Goal: Information Seeking & Learning: Learn about a topic

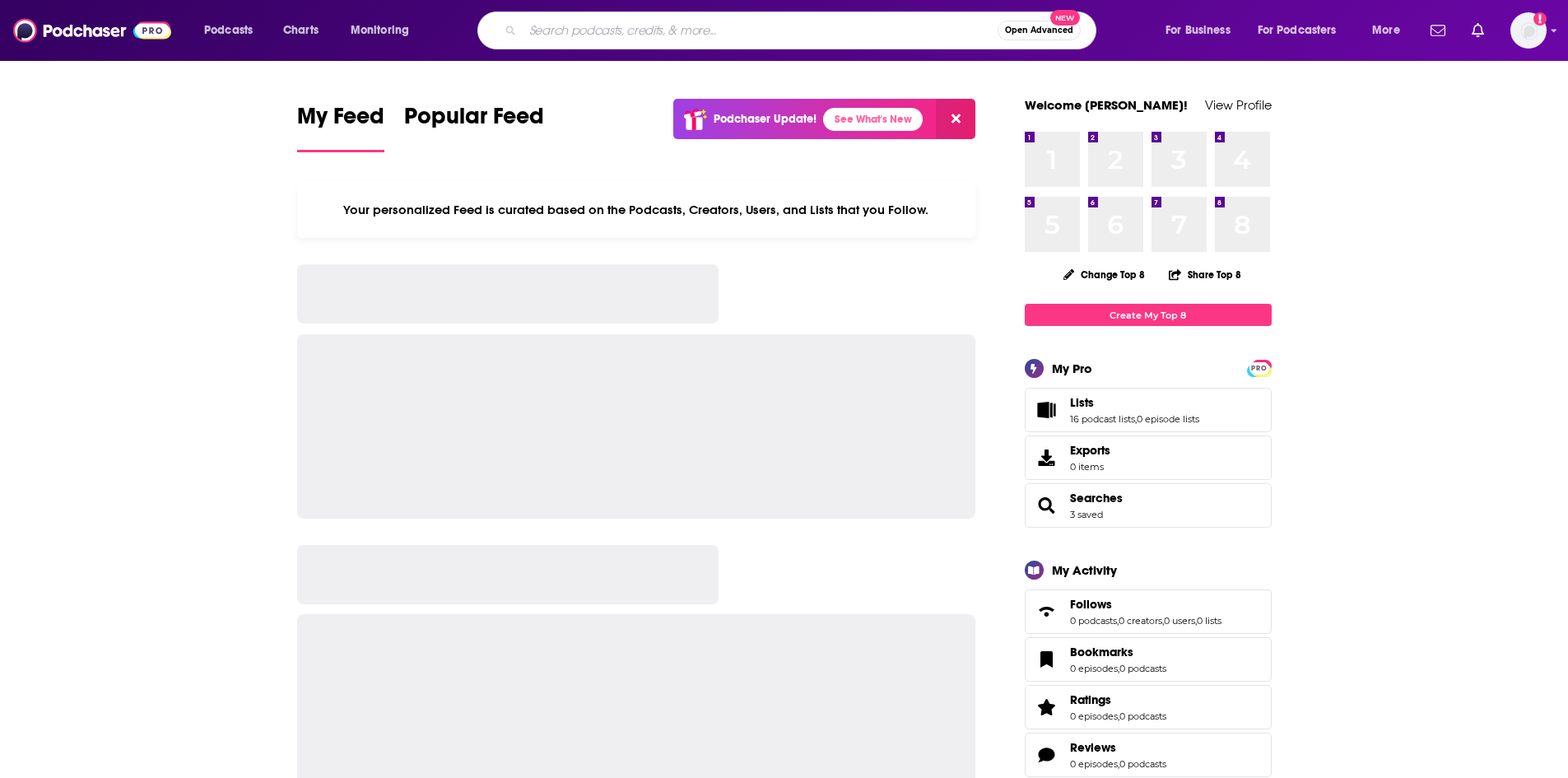
click at [620, 27] on input "Search podcasts, credits, & more..." at bounding box center [759, 30] width 475 height 27
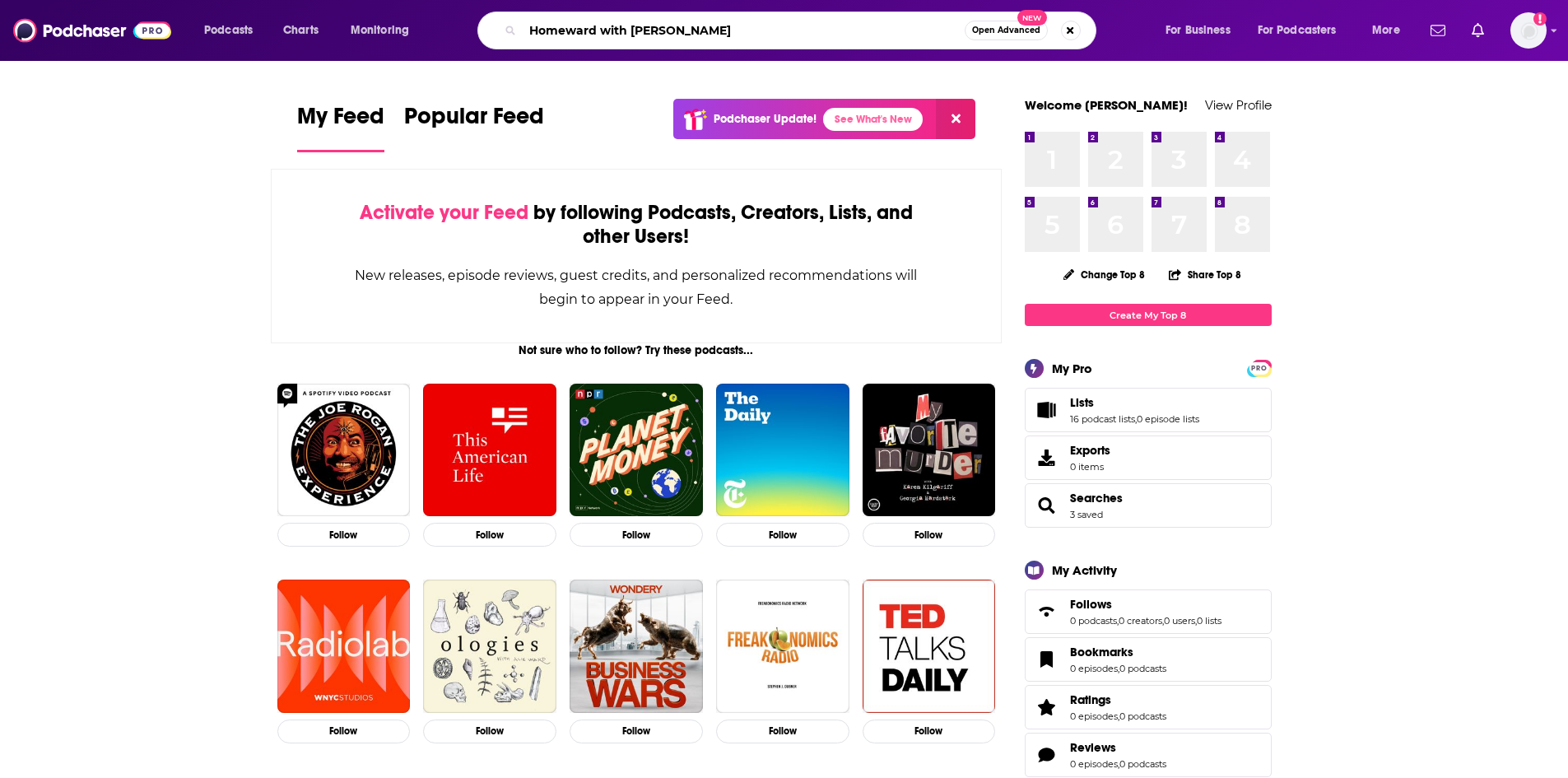
type input "Homeward with [PERSON_NAME]"
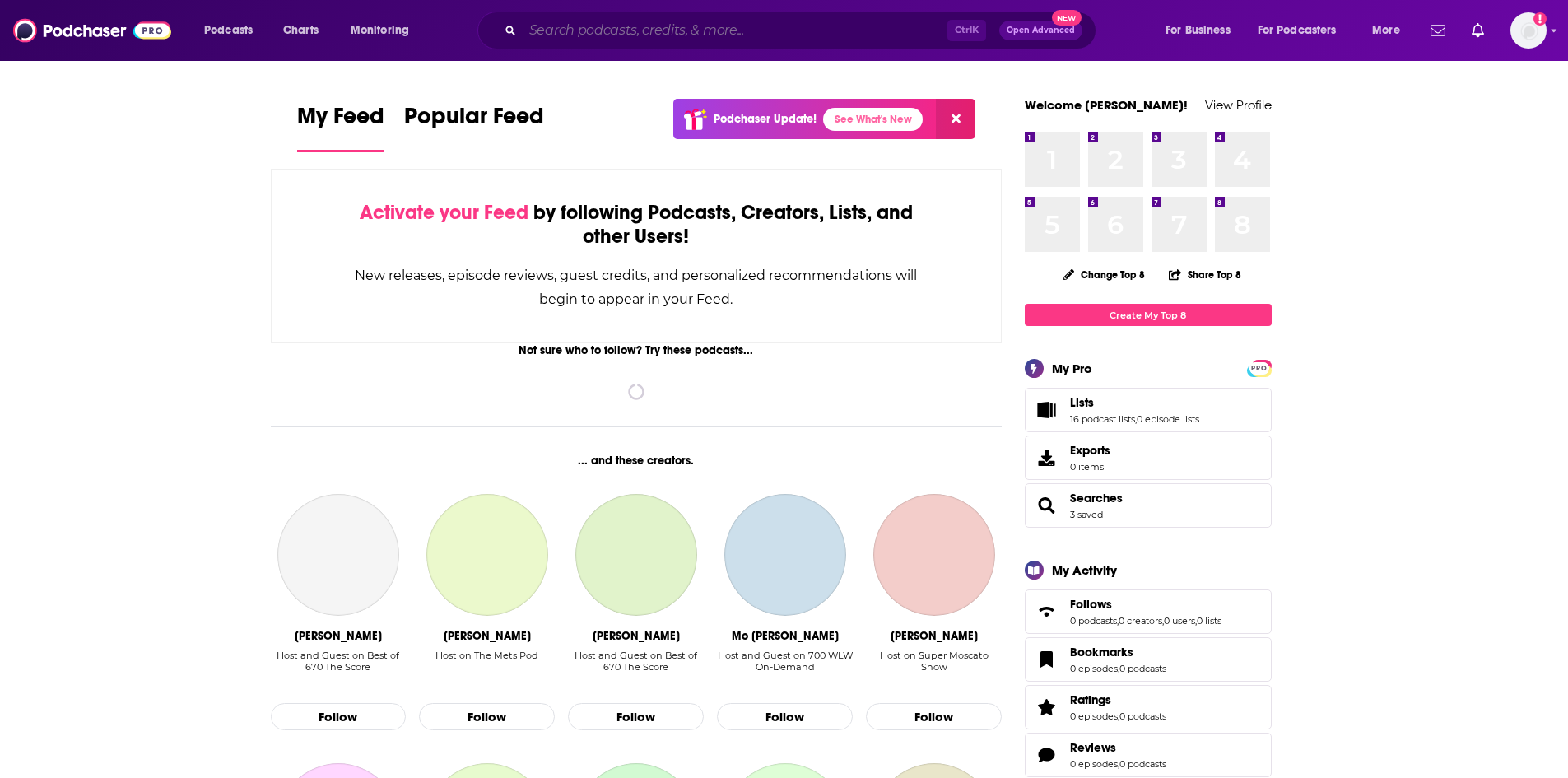
click at [664, 36] on input "Search podcasts, credits, & more..." at bounding box center [734, 30] width 425 height 27
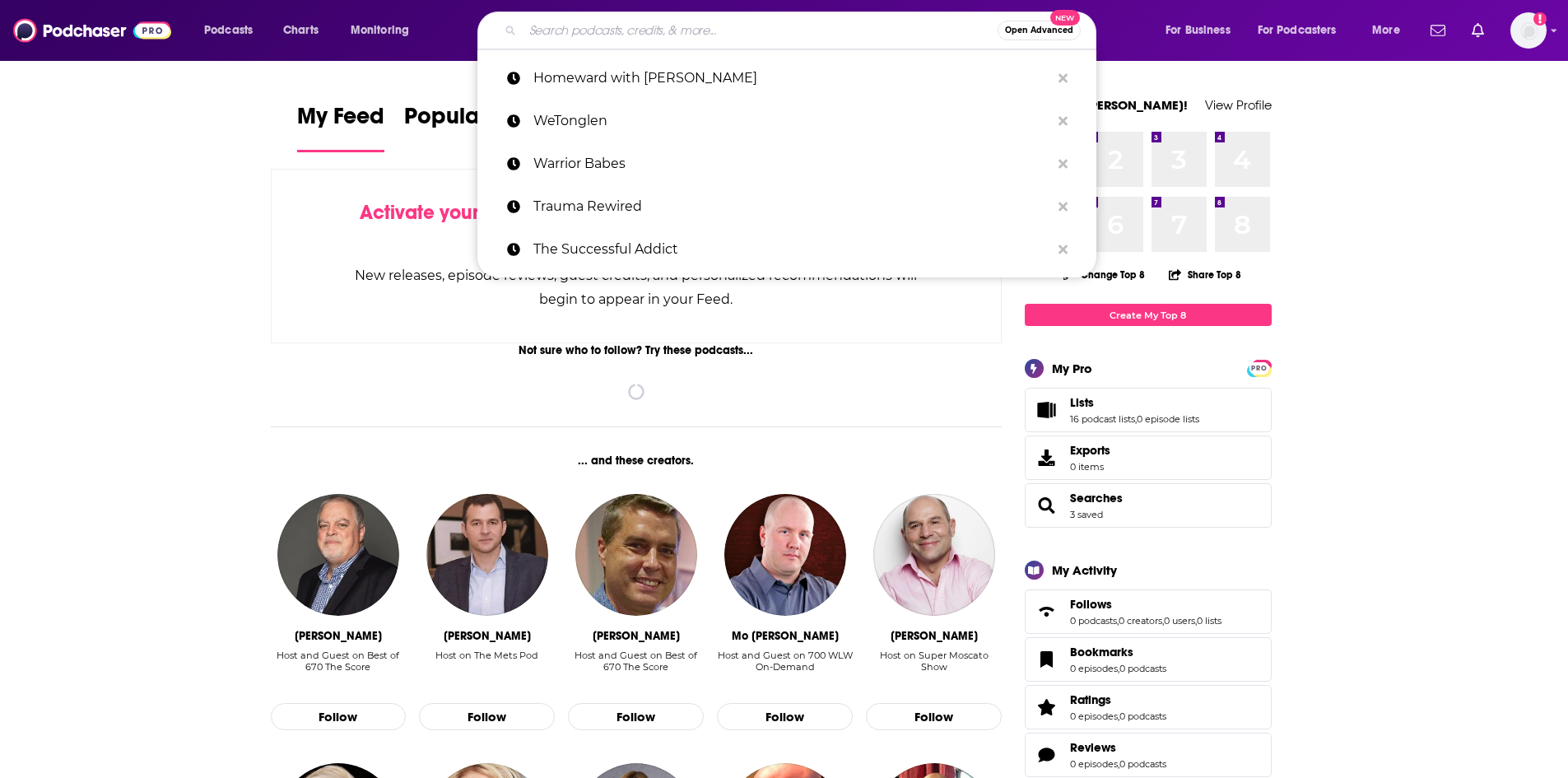
paste input "From Betrayal To Breakthrough"
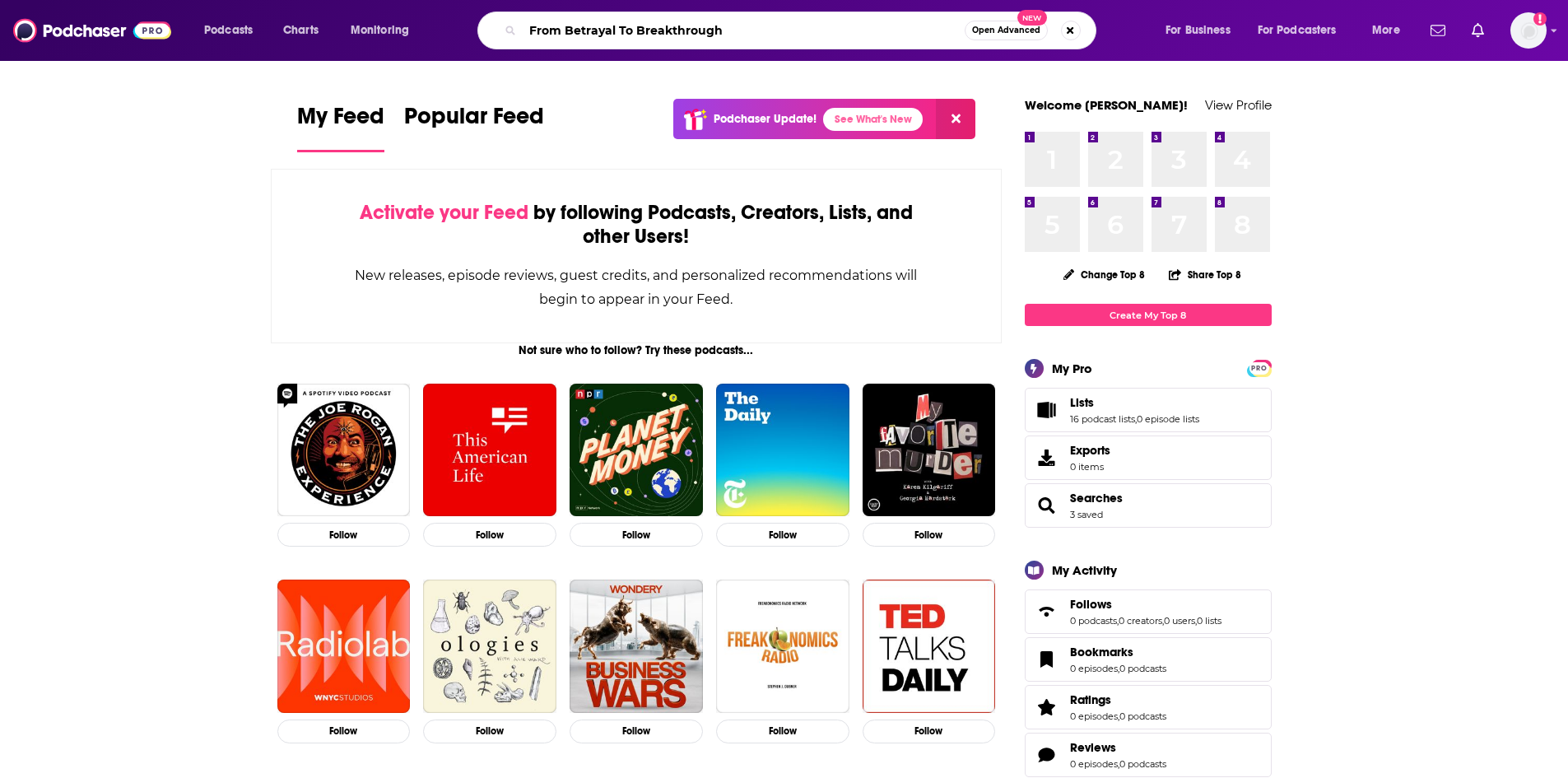
type input "From Betrayal To Breakthrough"
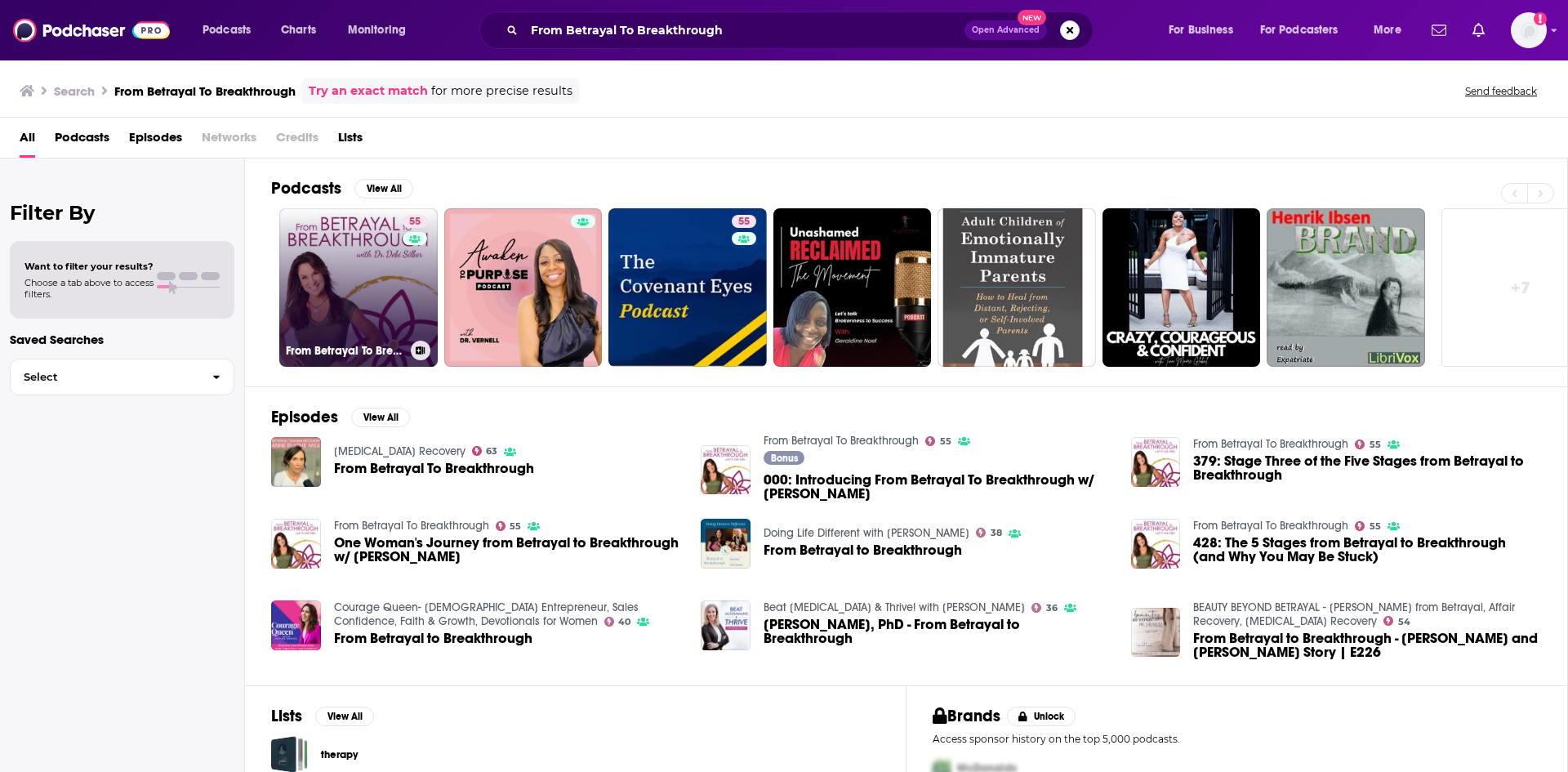
click at [372, 281] on link "55 From Betrayal To Breakthrough" at bounding box center [359, 288] width 159 height 159
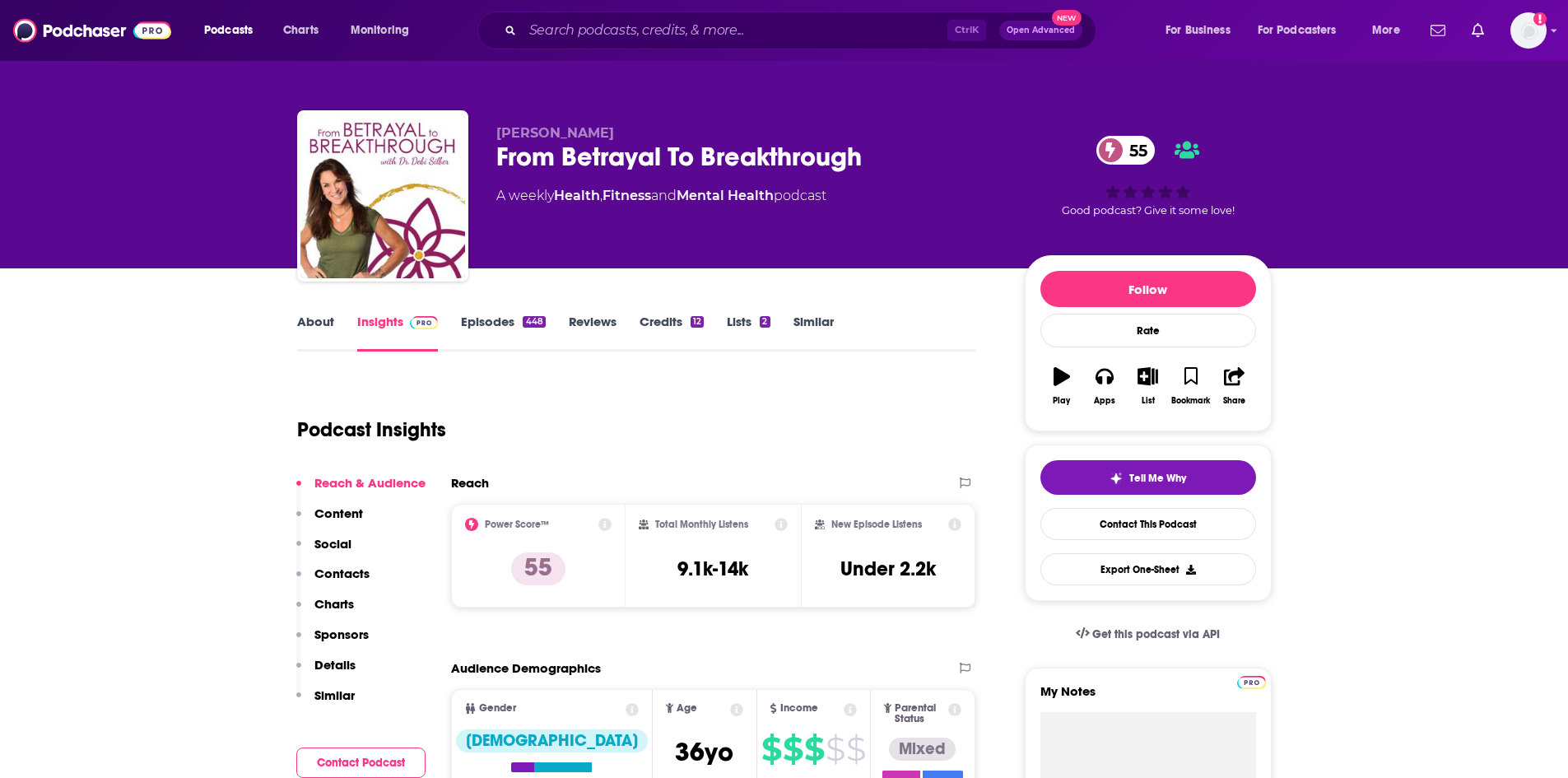
click at [536, 333] on link "Episodes 448" at bounding box center [502, 333] width 84 height 38
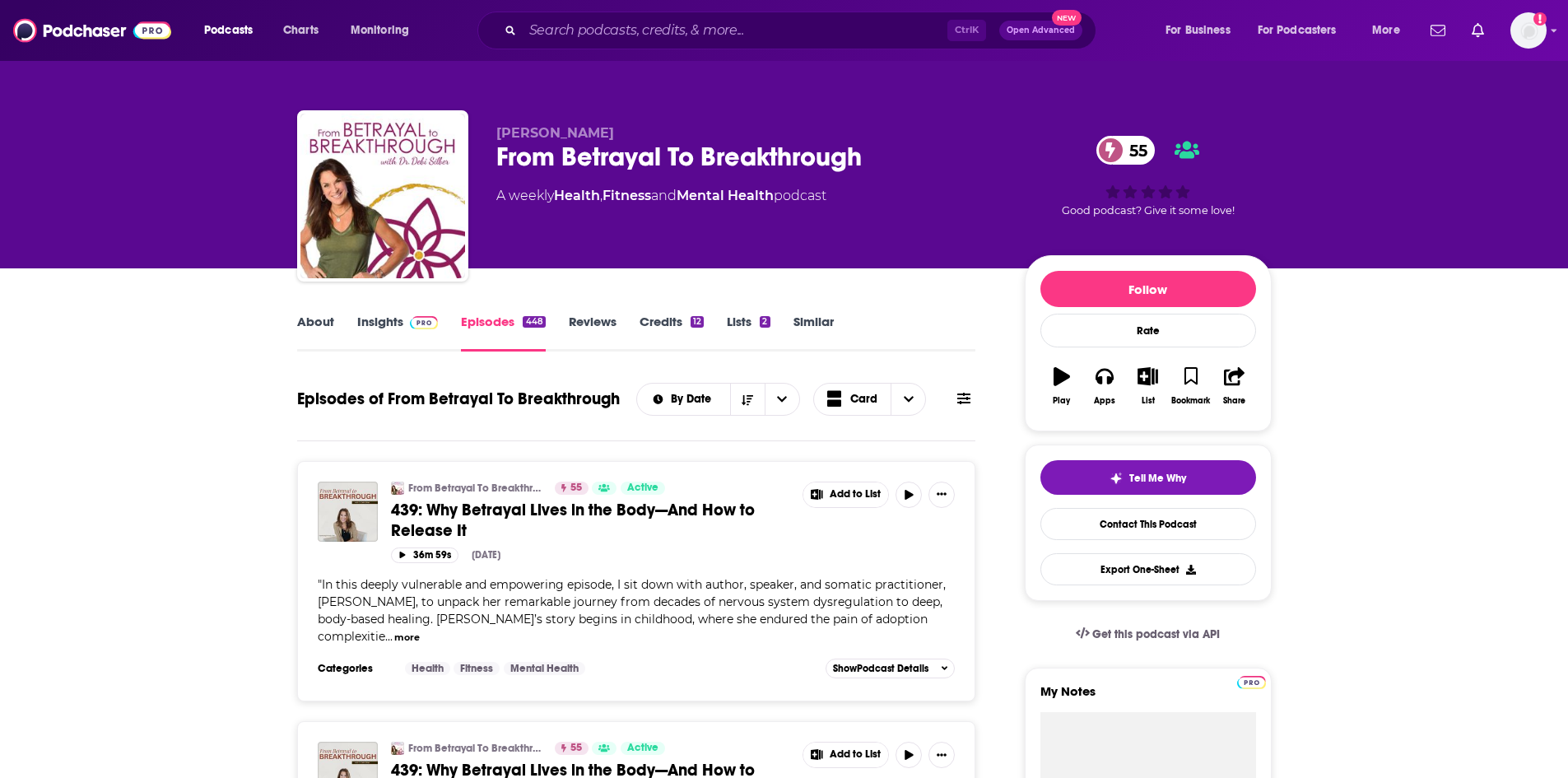
click at [331, 322] on link "About" at bounding box center [316, 333] width 37 height 38
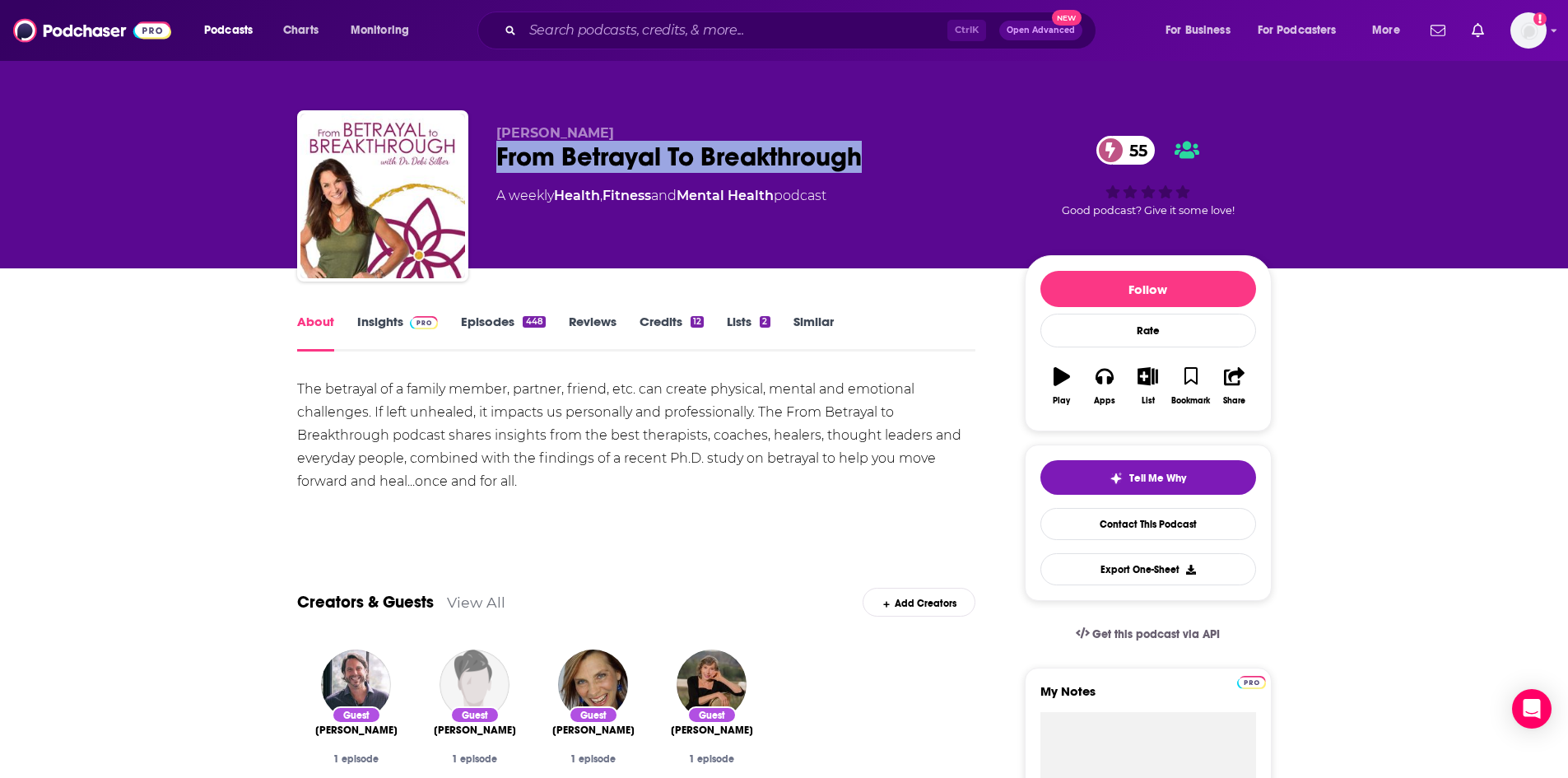
drag, startPoint x: 497, startPoint y: 151, endPoint x: 865, endPoint y: 157, distance: 368.0
click at [865, 157] on div "From Betrayal To Breakthrough 55" at bounding box center [747, 156] width 502 height 32
copy h1 "From Betrayal To Breakthrough"
drag, startPoint x: 498, startPoint y: 130, endPoint x: 594, endPoint y: 131, distance: 96.0
click at [594, 131] on span "[PERSON_NAME]" at bounding box center [555, 132] width 118 height 16
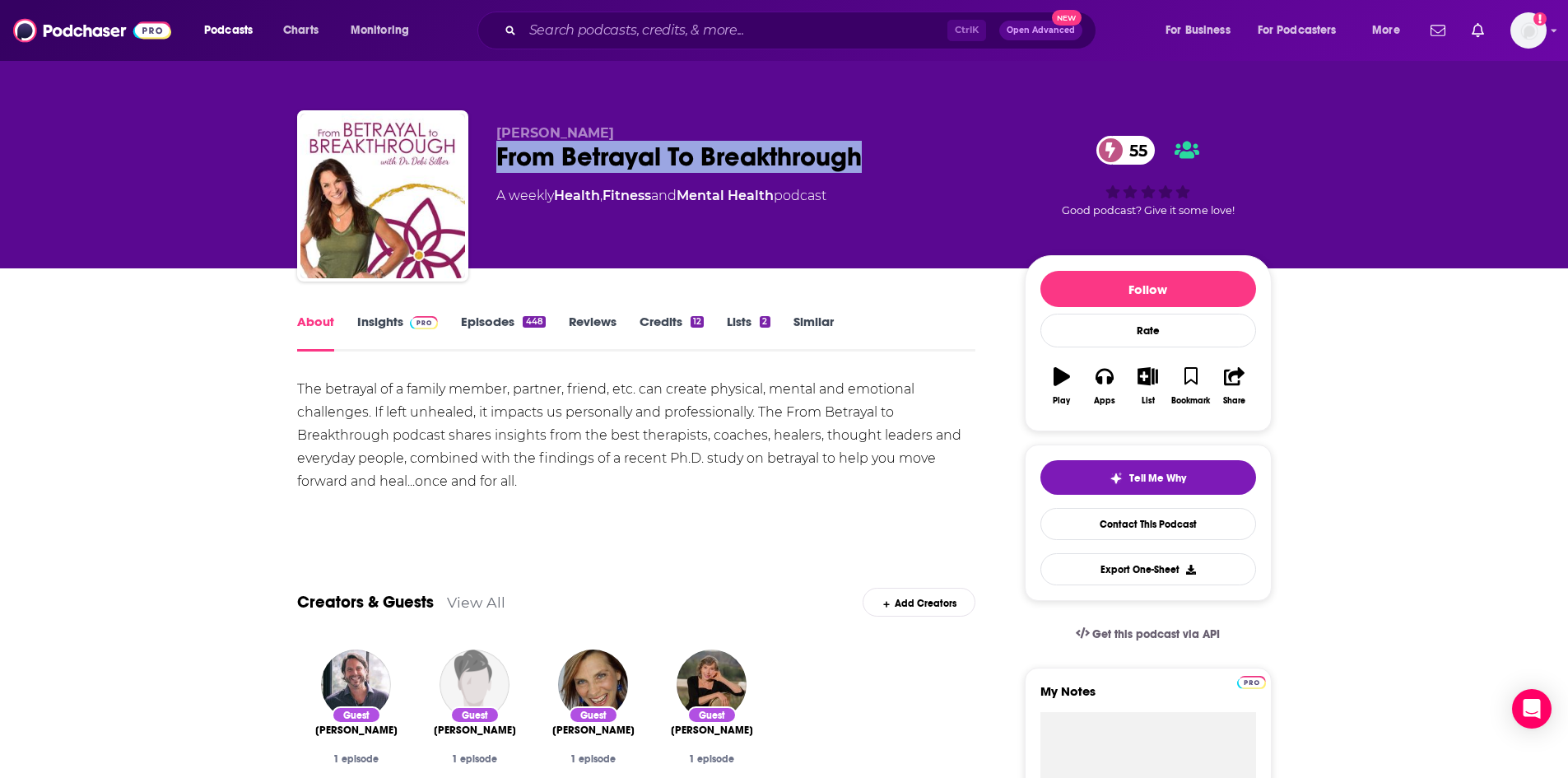
copy span "[PERSON_NAME]"
click at [590, 477] on div "The betrayal of a family member, partner, friend, etc. can create physical, men…" at bounding box center [637, 435] width 679 height 116
click at [375, 326] on link "Insights" at bounding box center [398, 333] width 82 height 38
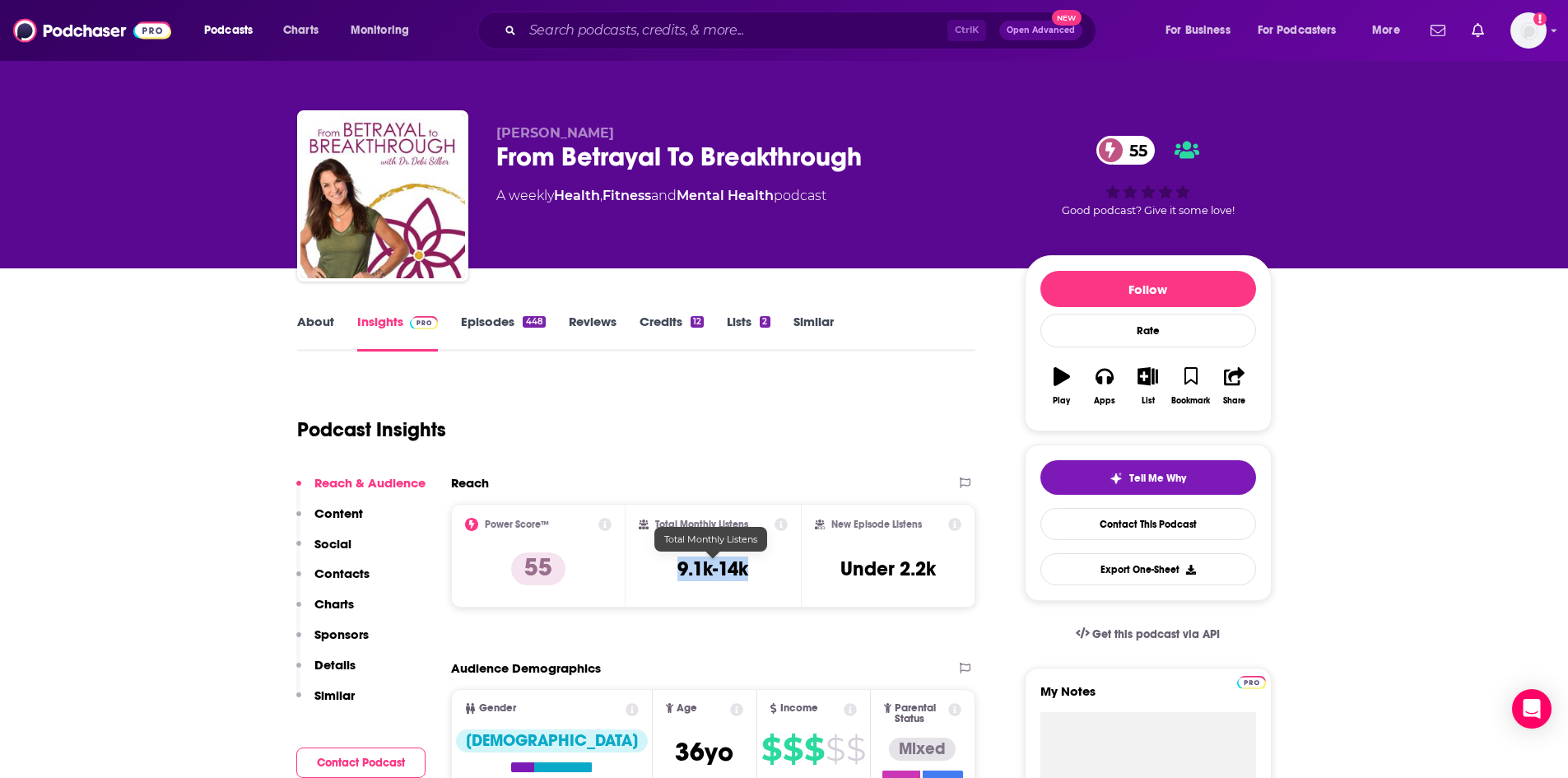
drag, startPoint x: 680, startPoint y: 569, endPoint x: 747, endPoint y: 571, distance: 67.0
click at [747, 571] on h3 "9.1k-14k" at bounding box center [712, 569] width 71 height 25
copy h3 "9.1k-14k"
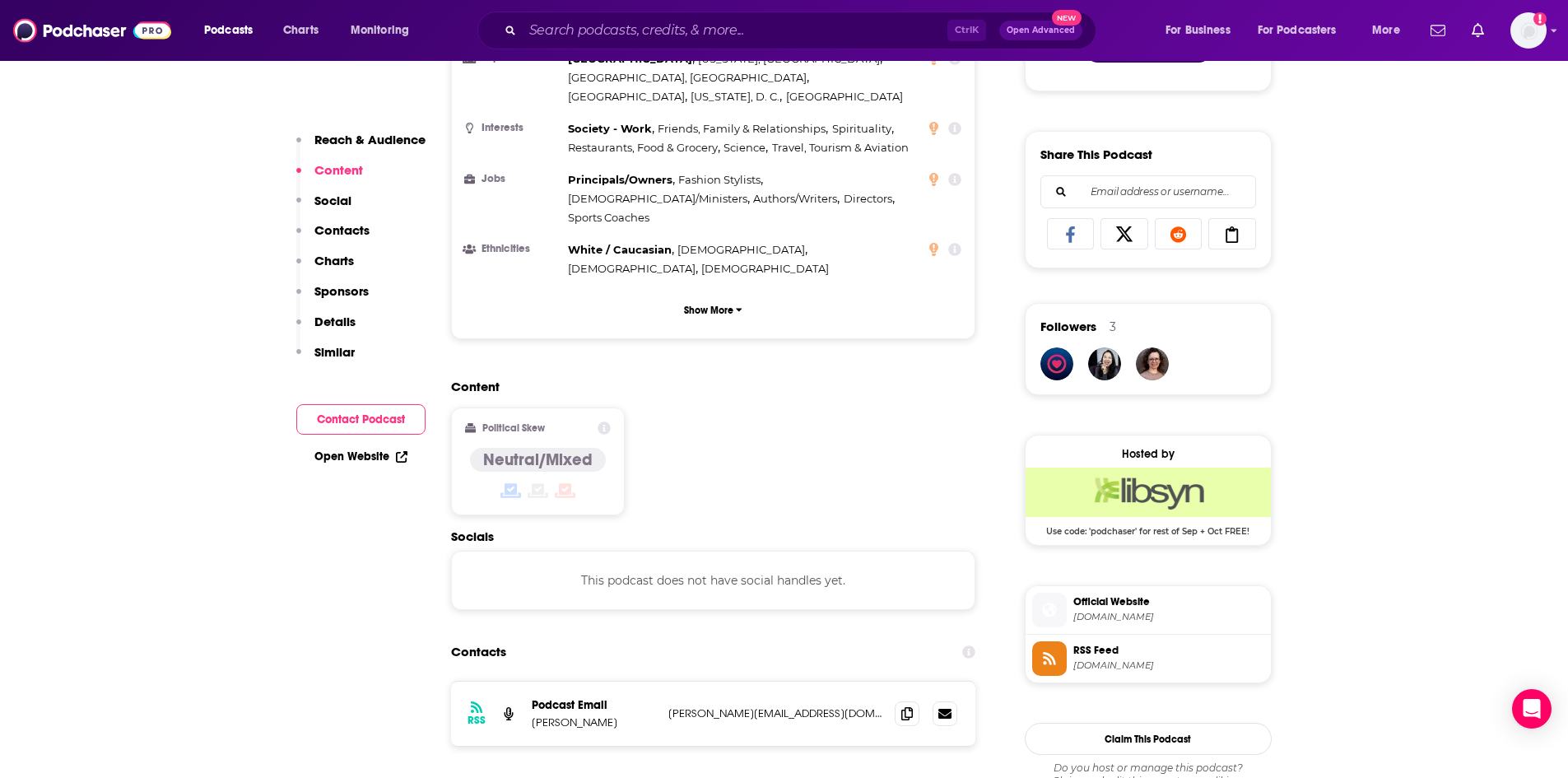
scroll to position [1070, 0]
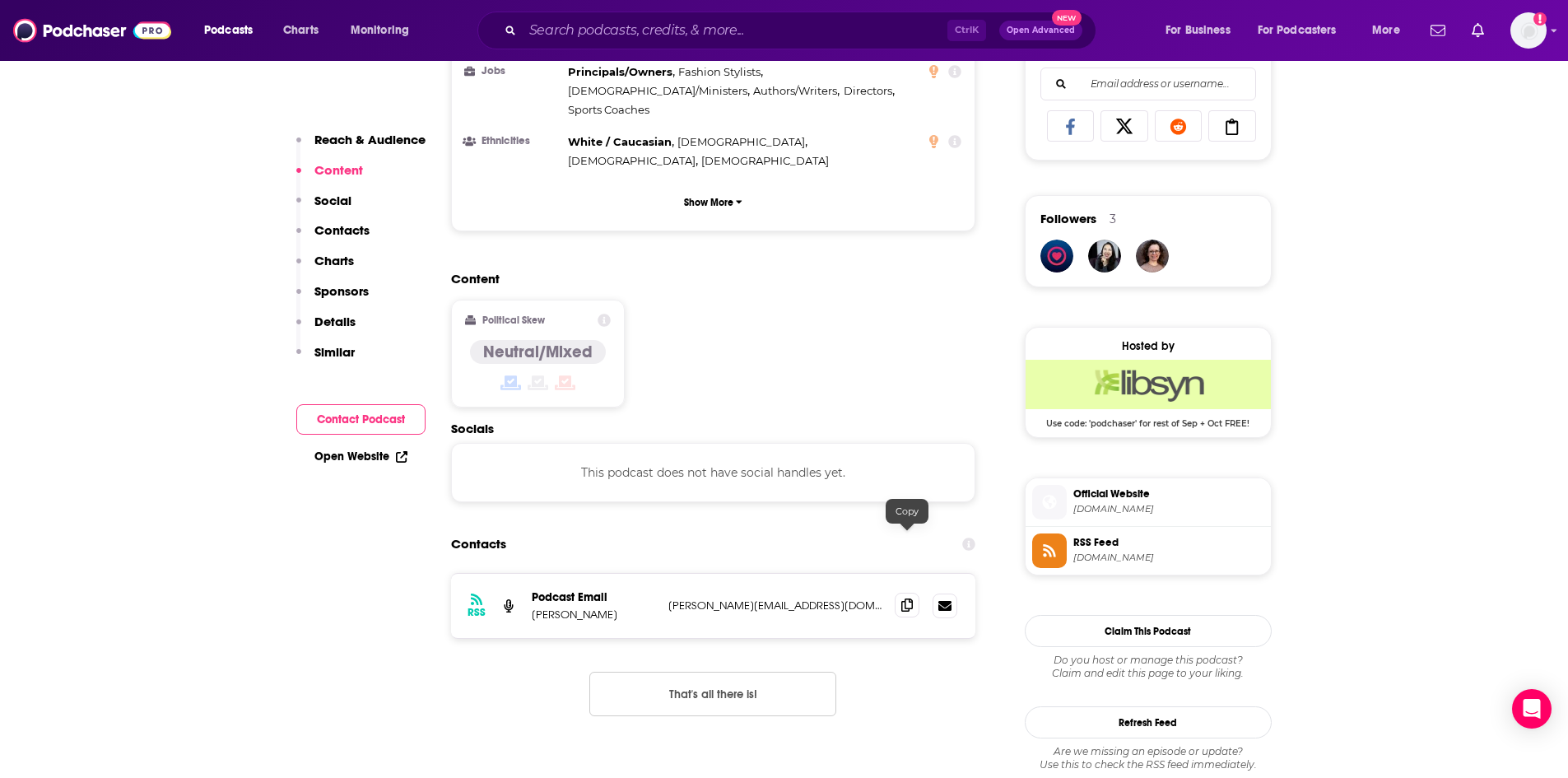
click at [904, 599] on icon at bounding box center [907, 605] width 12 height 13
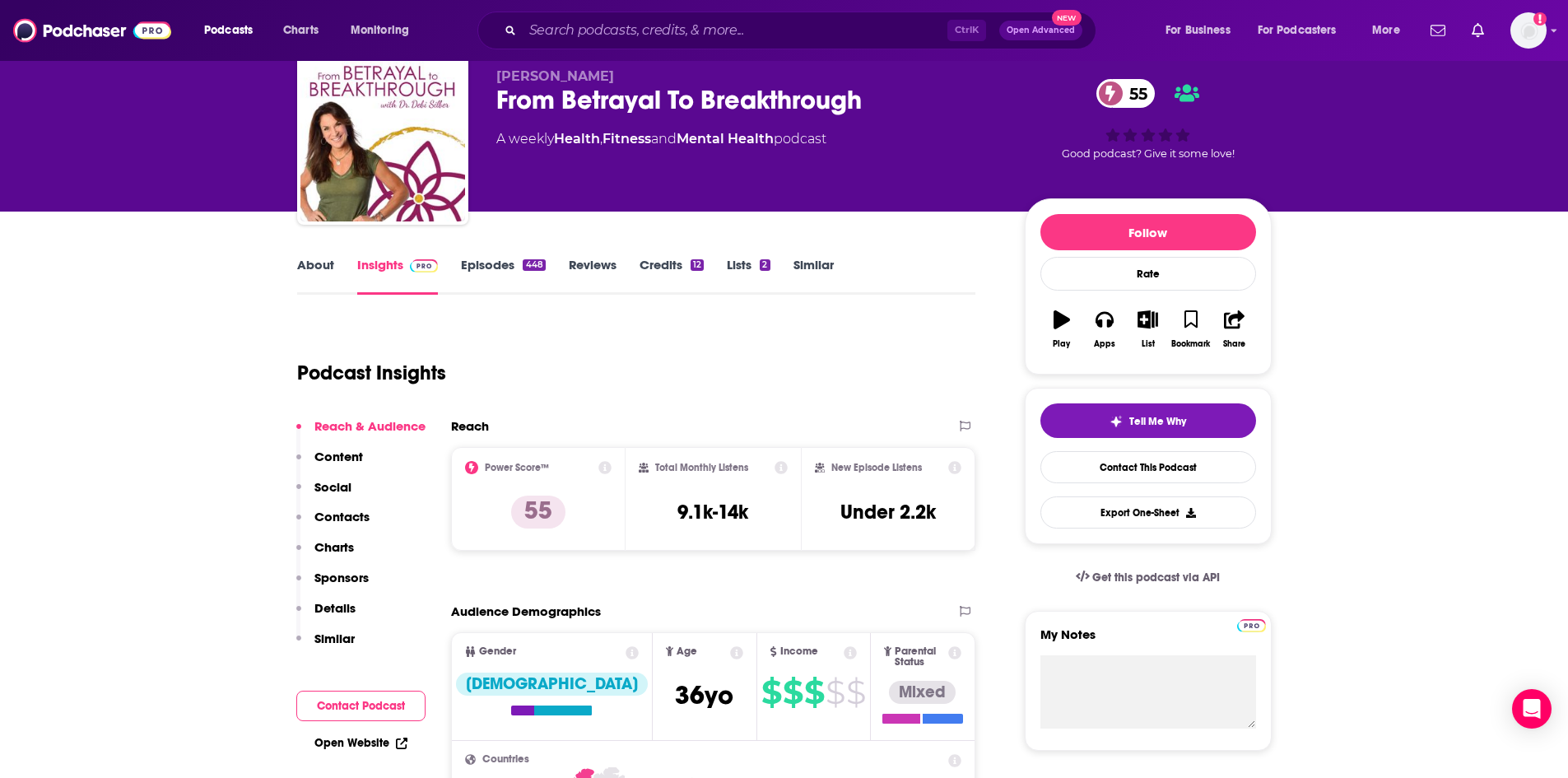
scroll to position [0, 0]
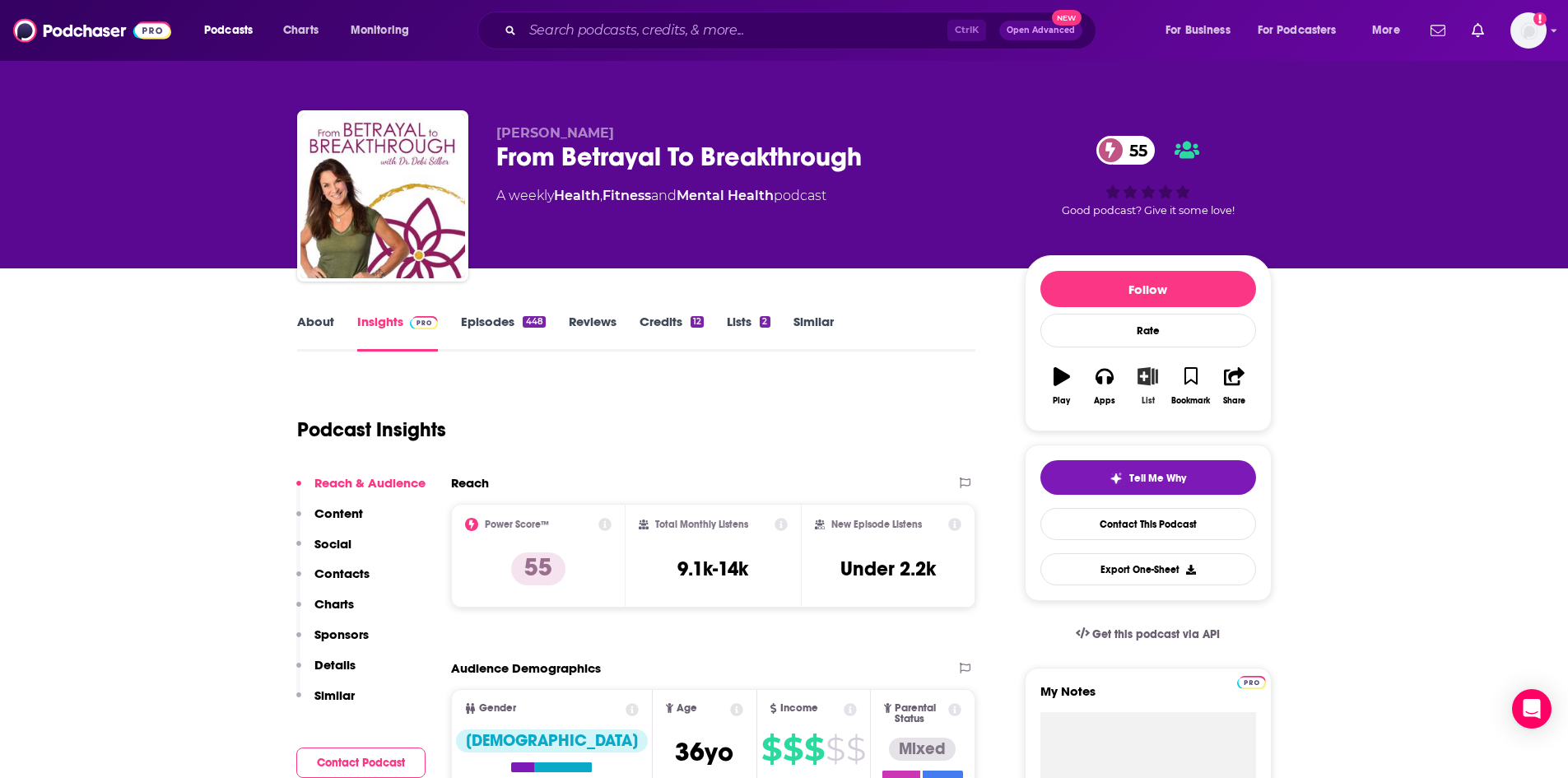
click at [1146, 382] on icon "button" at bounding box center [1148, 377] width 20 height 18
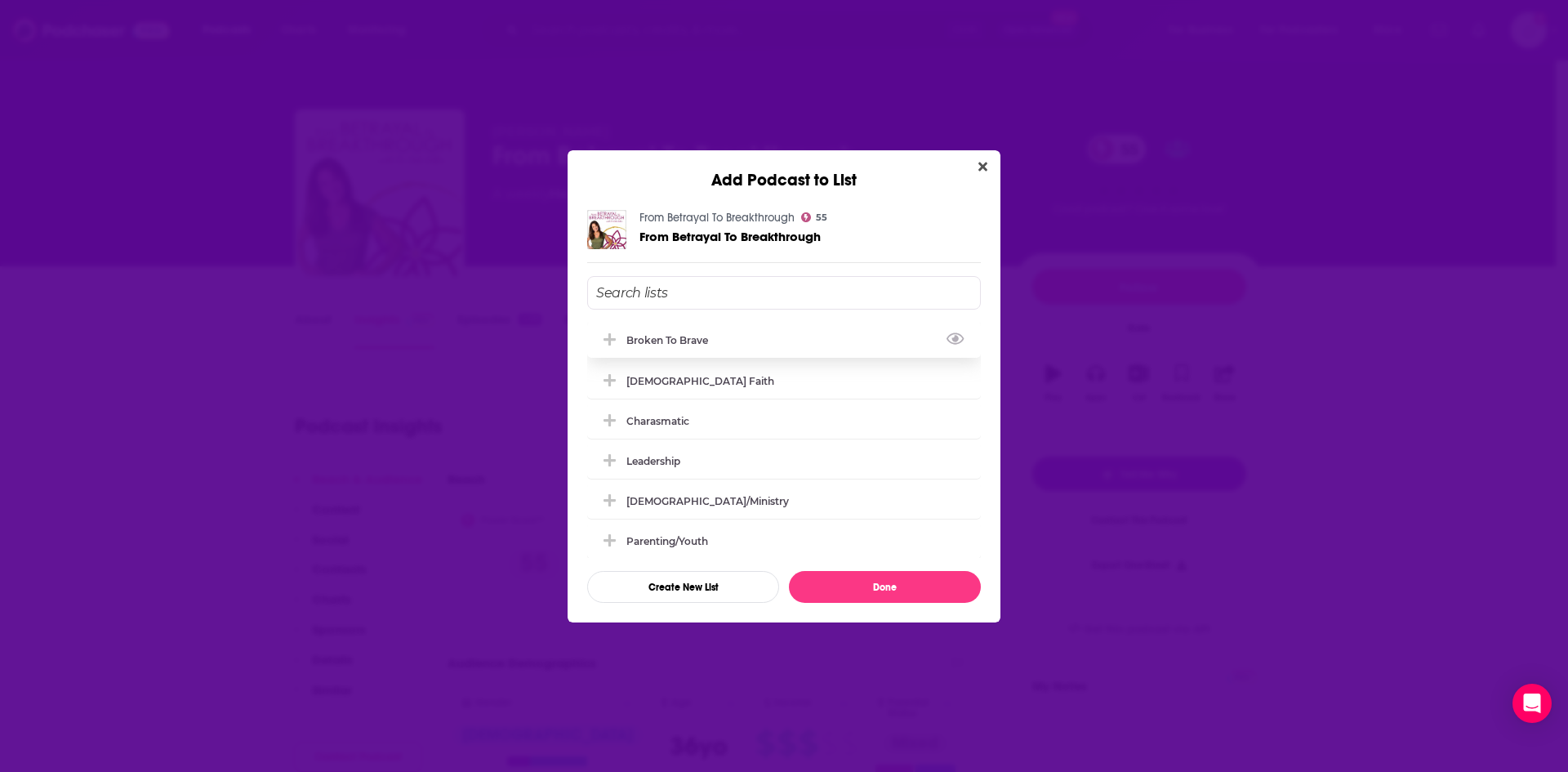
click at [610, 341] on icon "Add Podcast To List" at bounding box center [609, 339] width 12 height 12
click at [910, 585] on button "Done" at bounding box center [885, 587] width 192 height 32
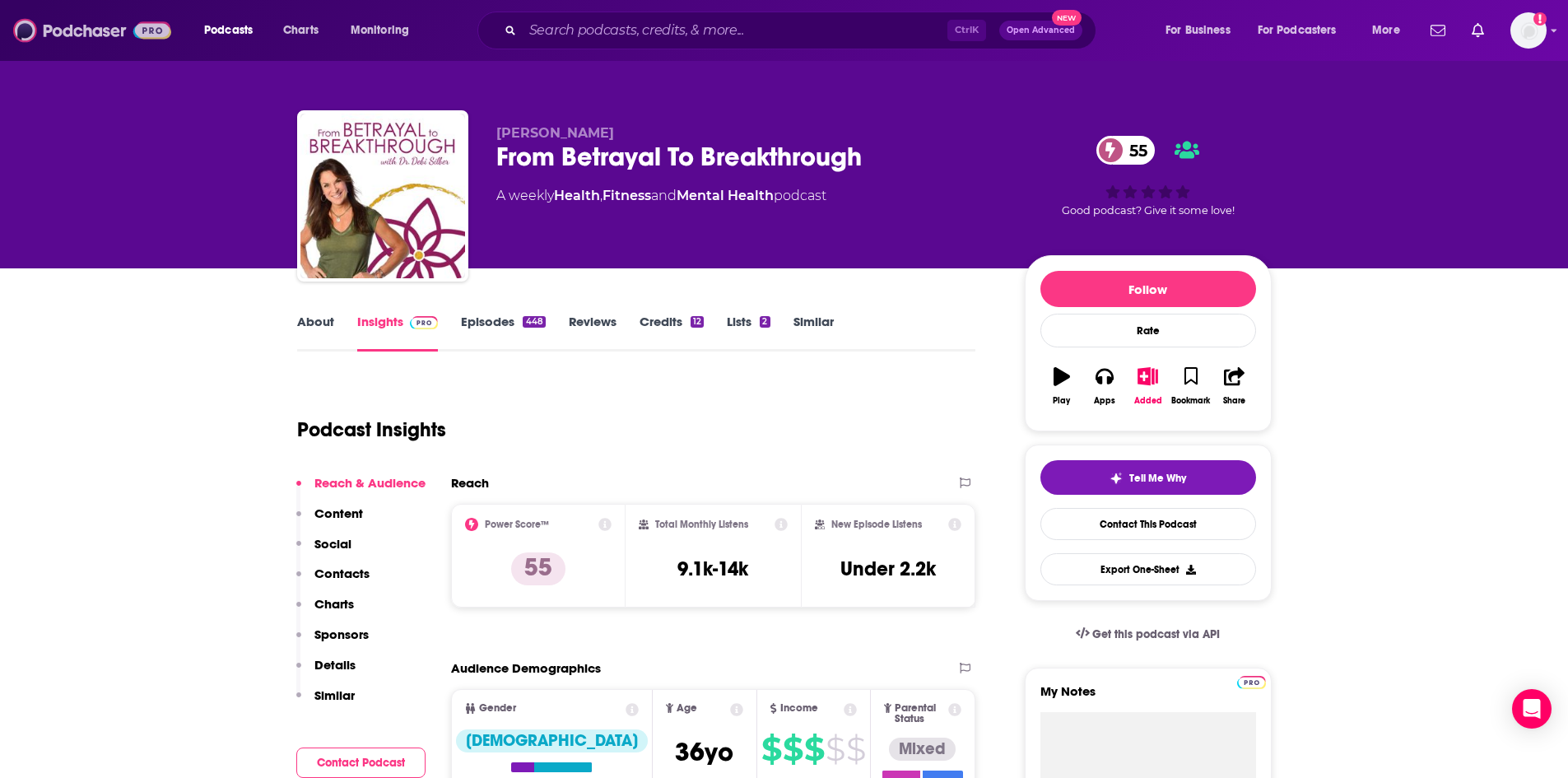
click at [72, 31] on img at bounding box center [92, 30] width 158 height 31
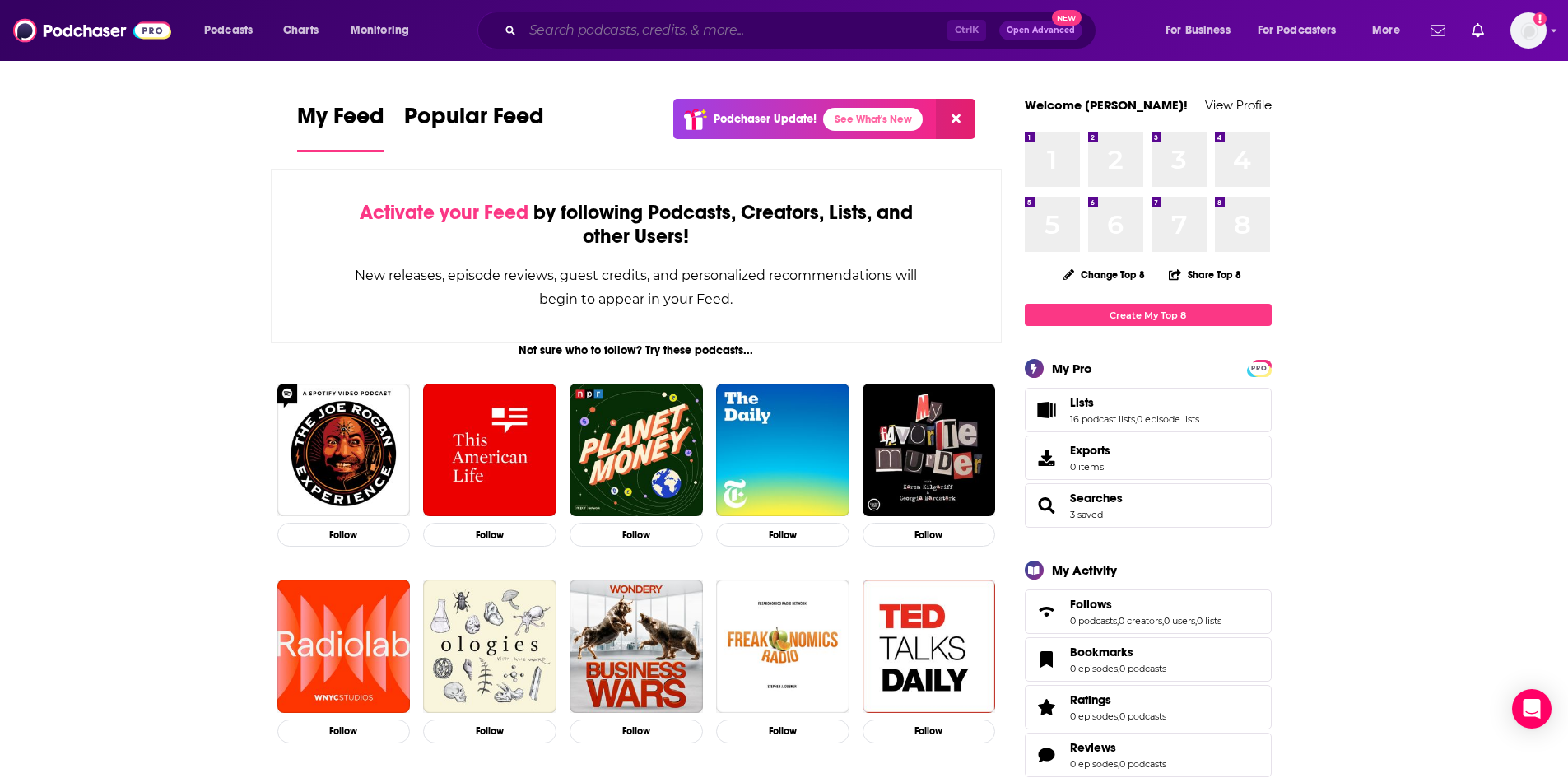
click at [605, 30] on input "Search podcasts, credits, & more..." at bounding box center [734, 30] width 425 height 27
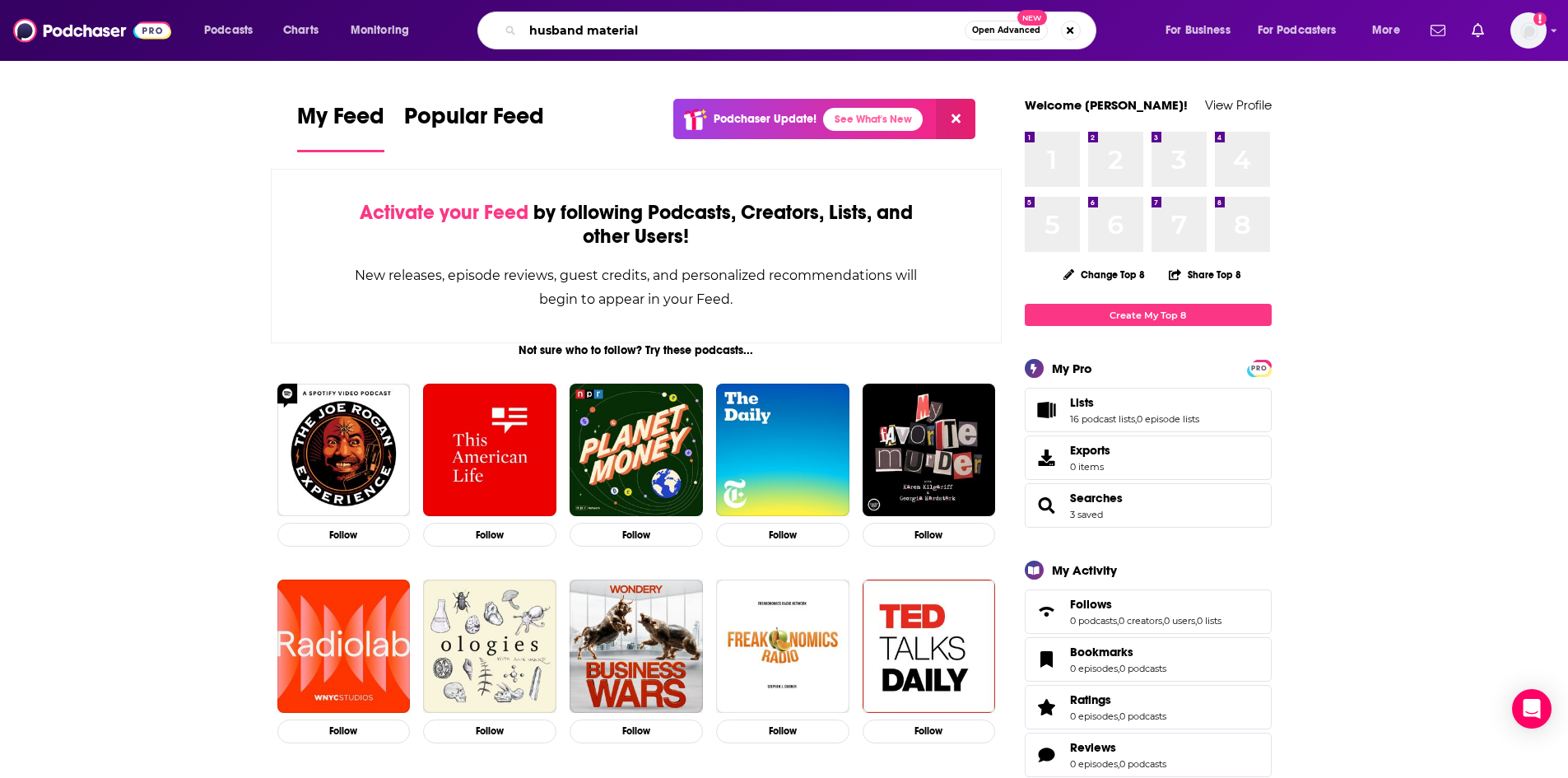
type input "husband material"
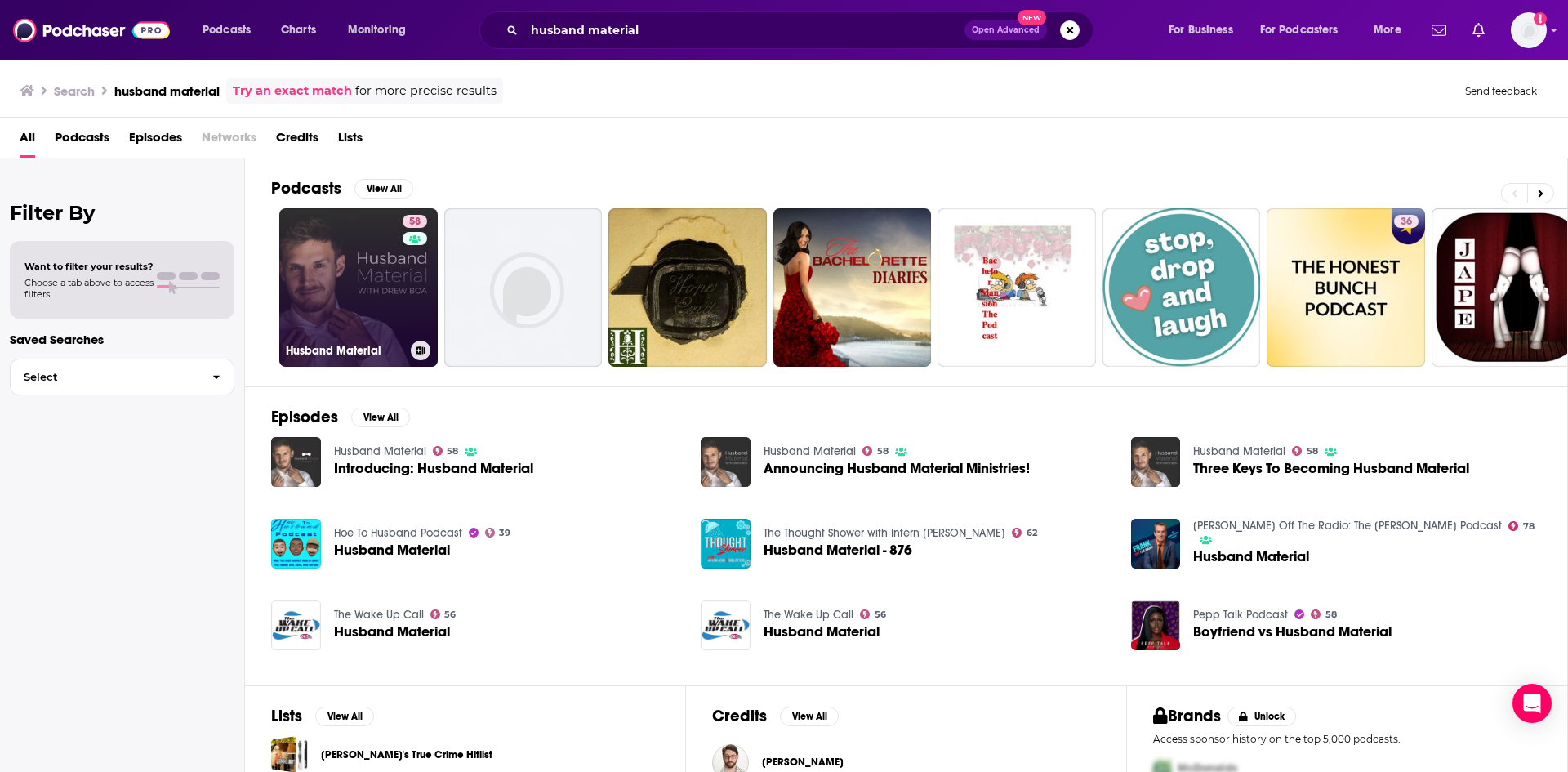
click at [378, 261] on link "58 Husband Material" at bounding box center [359, 288] width 159 height 159
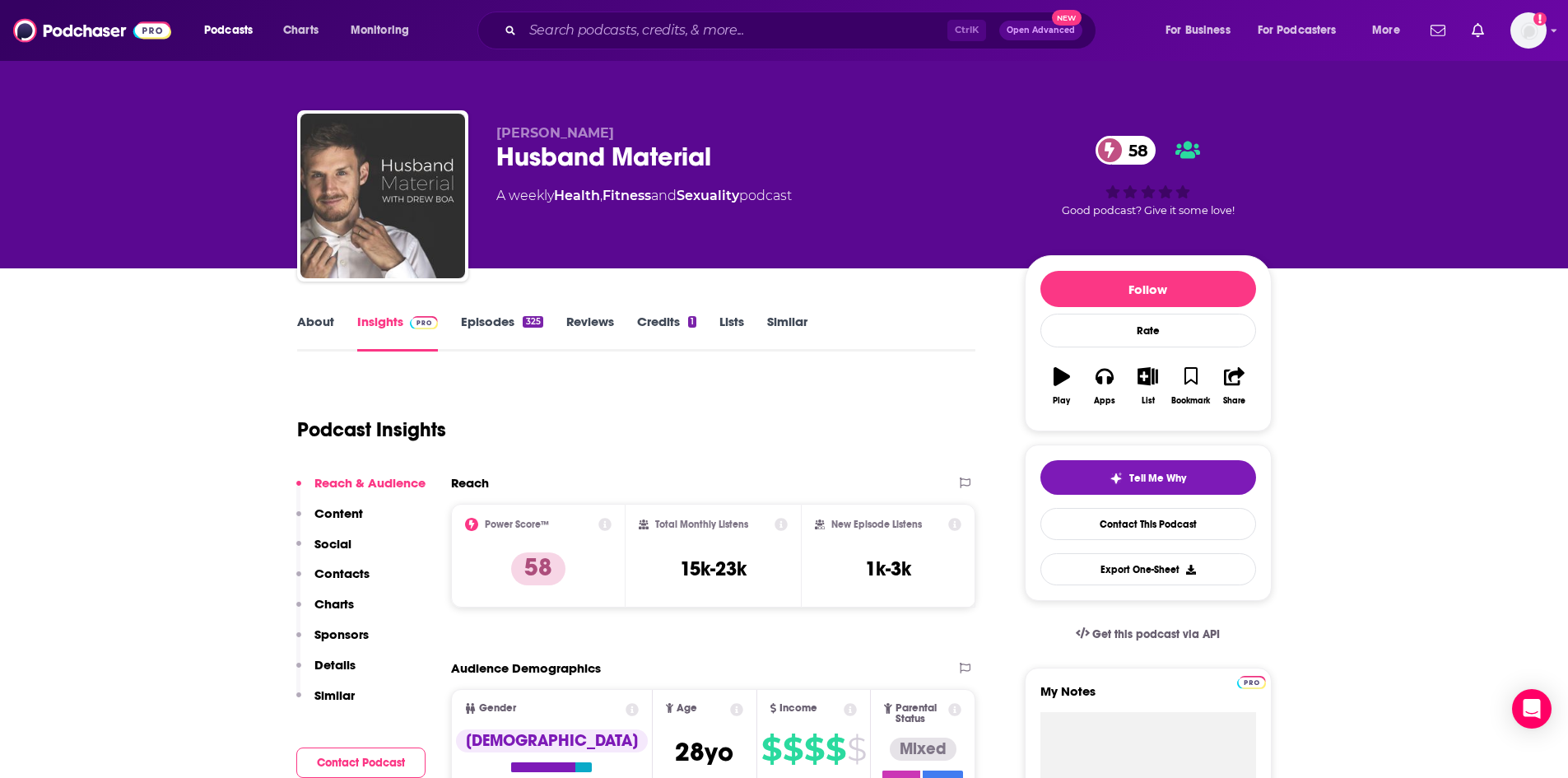
click at [514, 329] on link "Episodes 325" at bounding box center [501, 333] width 82 height 38
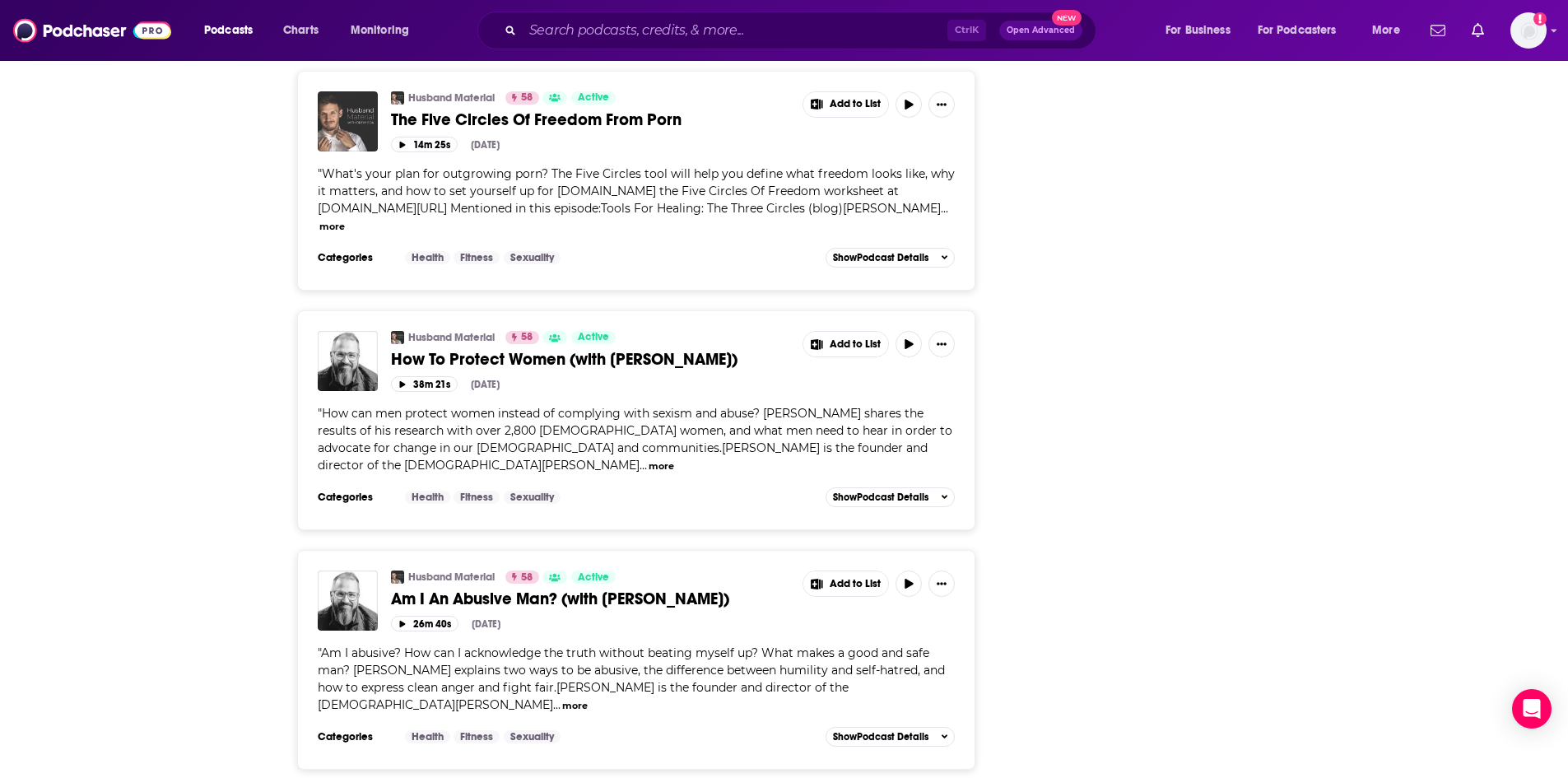
scroll to position [5918, 0]
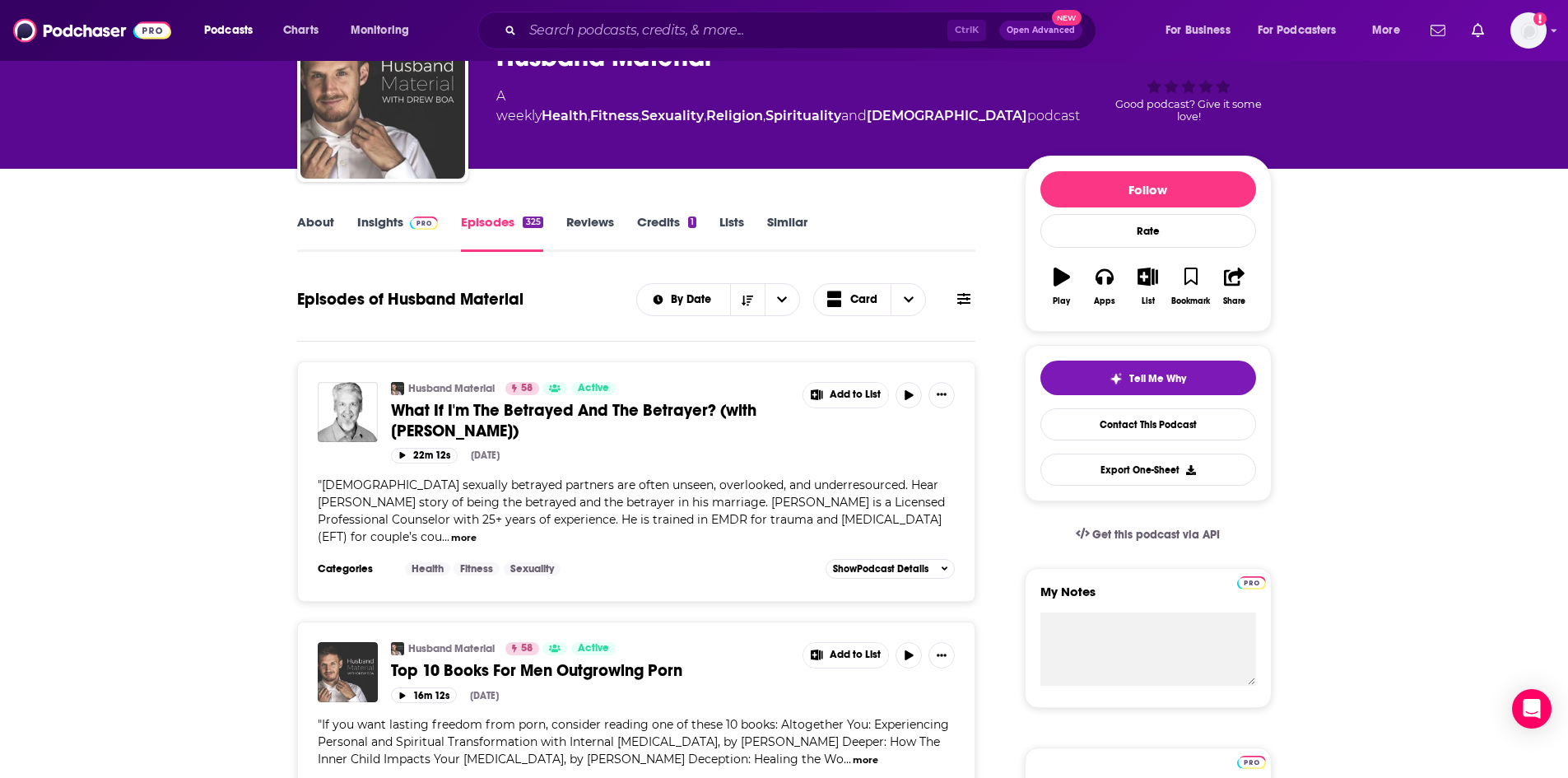
scroll to position [0, 0]
